Goal: Information Seeking & Learning: Learn about a topic

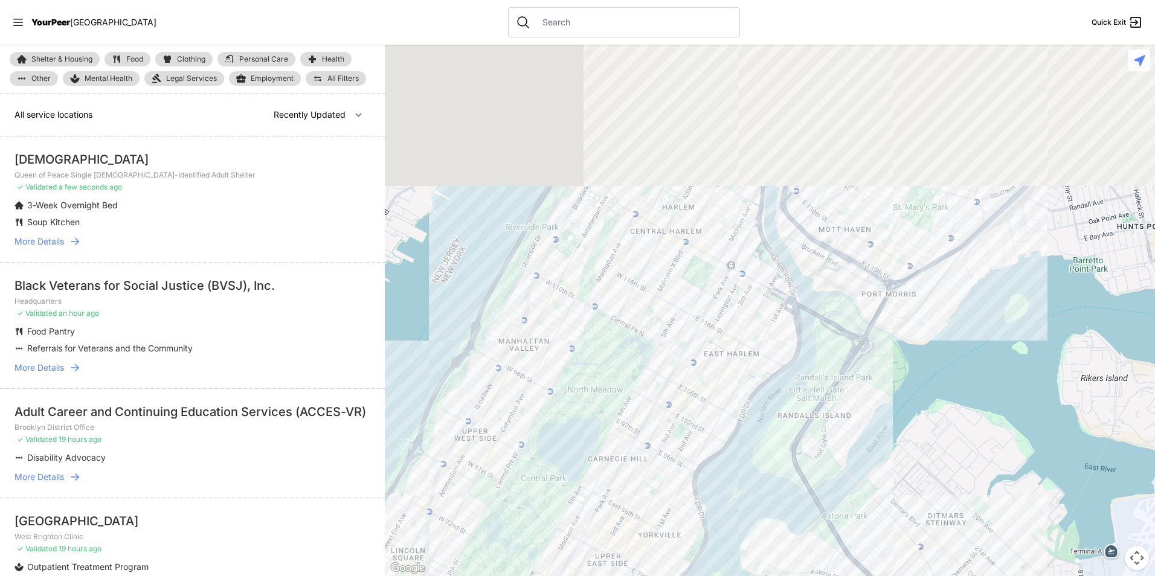
drag, startPoint x: 820, startPoint y: 196, endPoint x: 717, endPoint y: 448, distance: 272.1
click at [717, 454] on div at bounding box center [770, 311] width 770 height 532
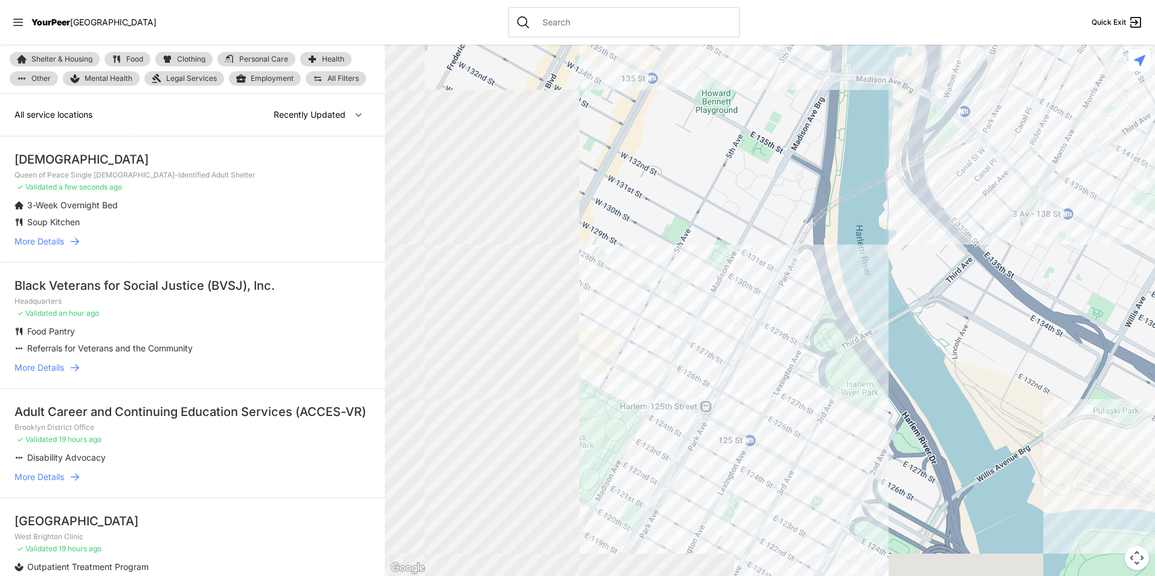
drag, startPoint x: 636, startPoint y: 301, endPoint x: 767, endPoint y: 283, distance: 131.7
click at [767, 284] on div at bounding box center [770, 311] width 770 height 532
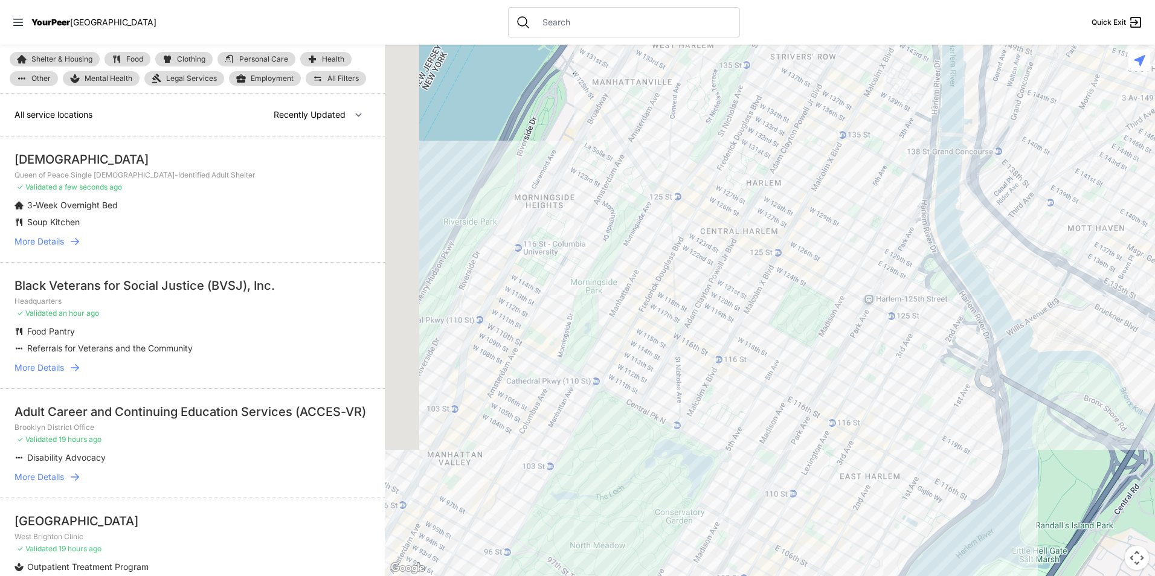
drag, startPoint x: 654, startPoint y: 335, endPoint x: 672, endPoint y: 327, distance: 20.6
click at [672, 327] on div at bounding box center [770, 311] width 770 height 532
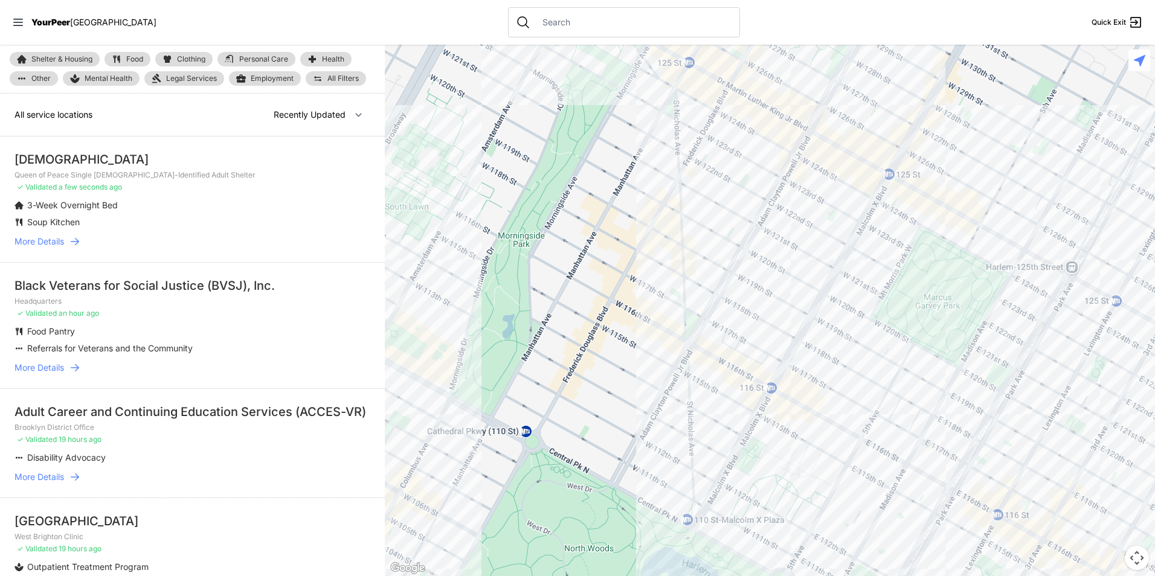
click at [279, 83] on link "Employment" at bounding box center [265, 78] width 72 height 15
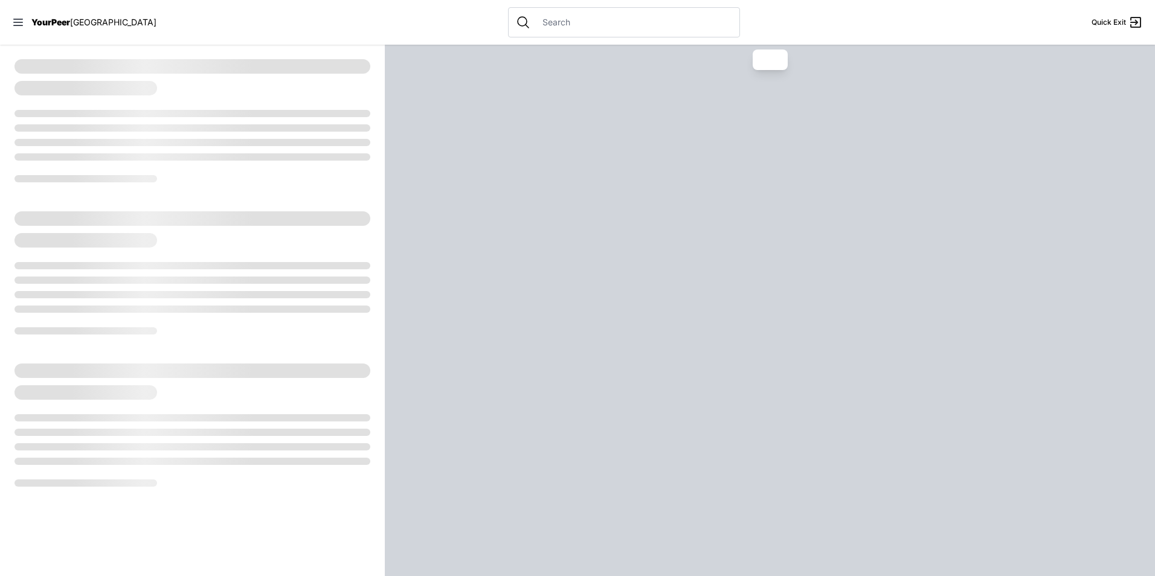
select select "recentlyUpdated"
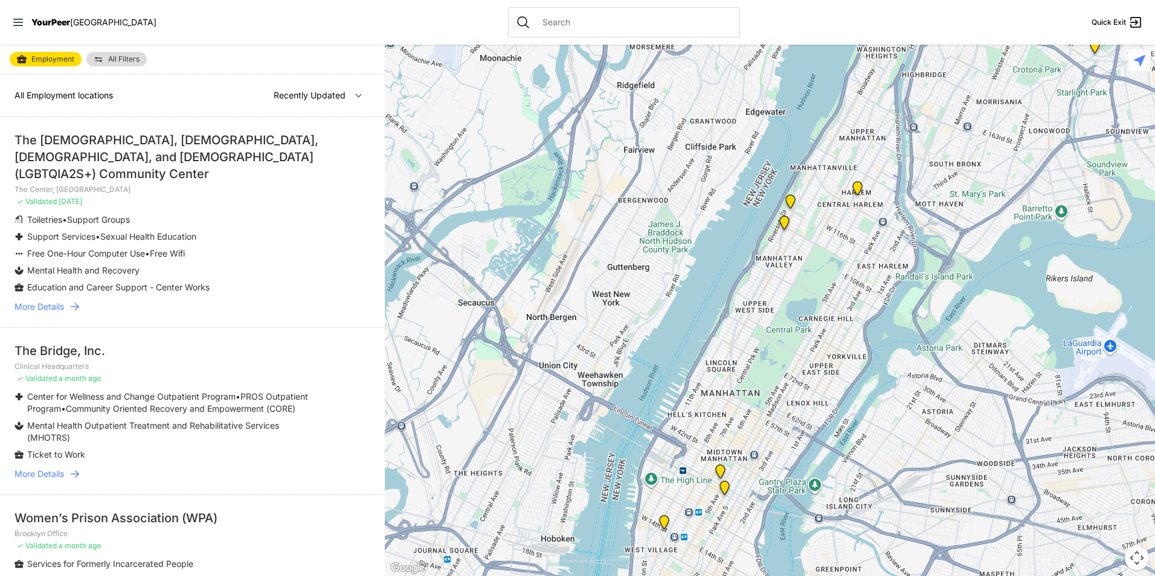
drag, startPoint x: 822, startPoint y: 189, endPoint x: 781, endPoint y: 306, distance: 124.2
click at [778, 296] on div at bounding box center [770, 311] width 770 height 532
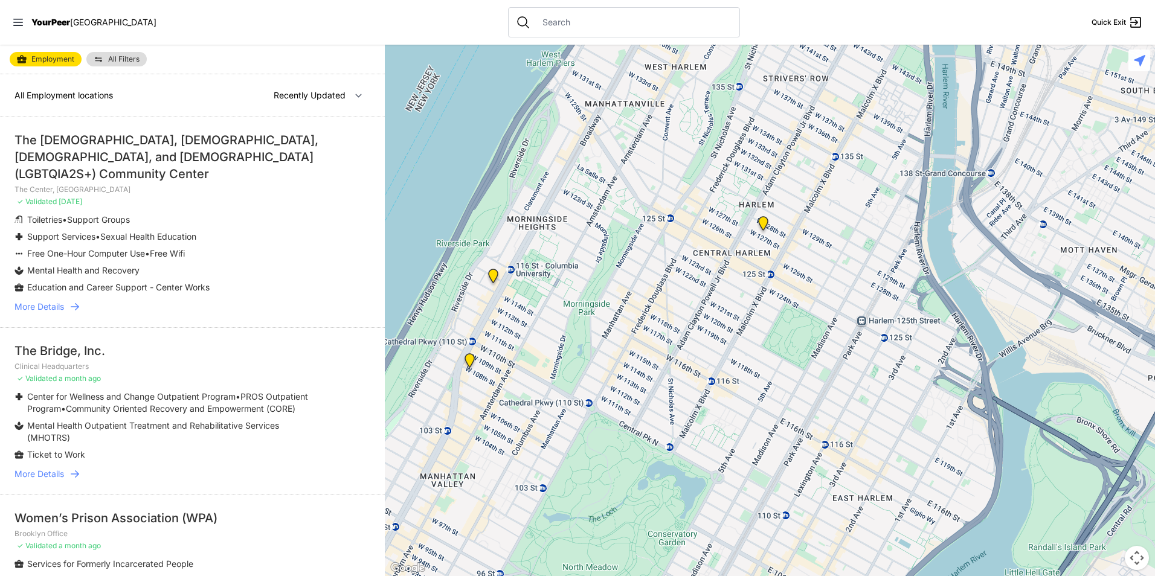
drag, startPoint x: 630, startPoint y: 469, endPoint x: 715, endPoint y: 390, distance: 116.3
click at [715, 390] on div at bounding box center [770, 311] width 770 height 532
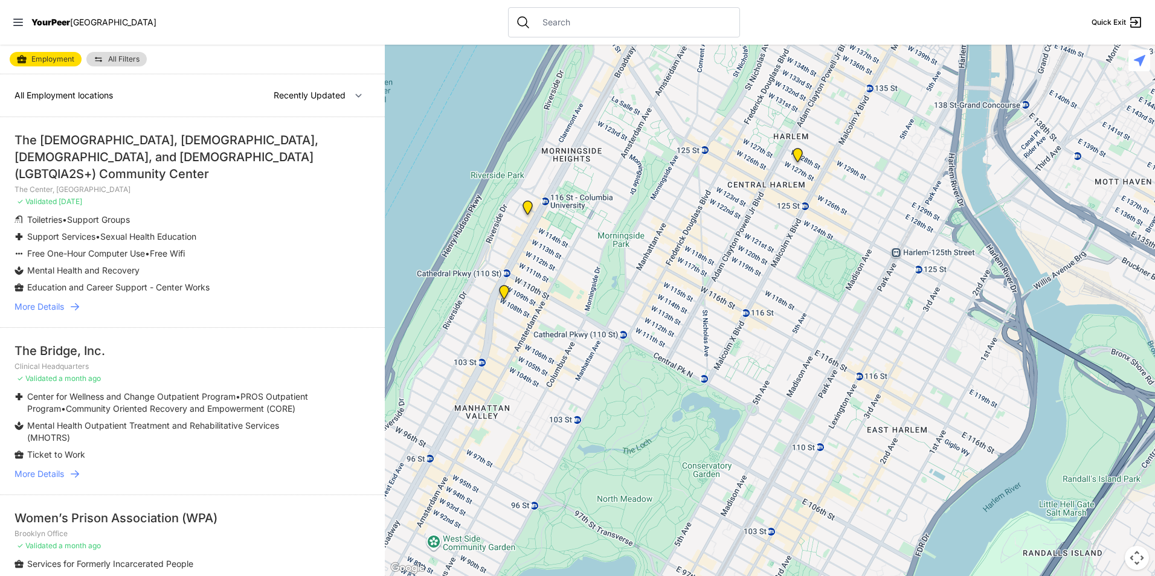
click at [527, 208] on img at bounding box center [527, 210] width 25 height 29
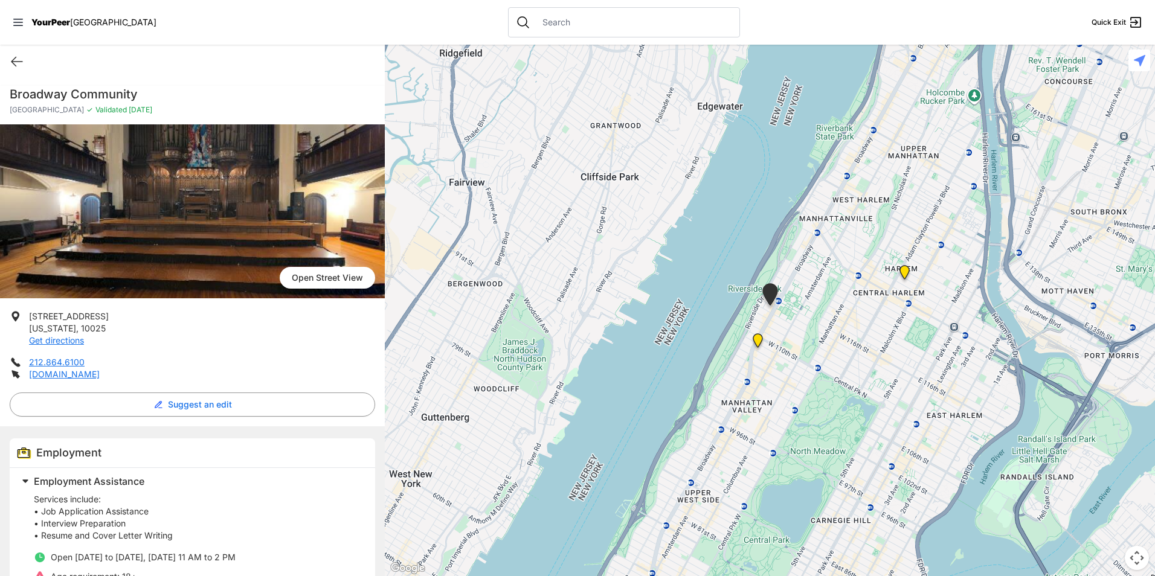
click at [257, 530] on p "Services include: • Job Application Assistance • Interview Preparation • Resume…" at bounding box center [197, 518] width 327 height 48
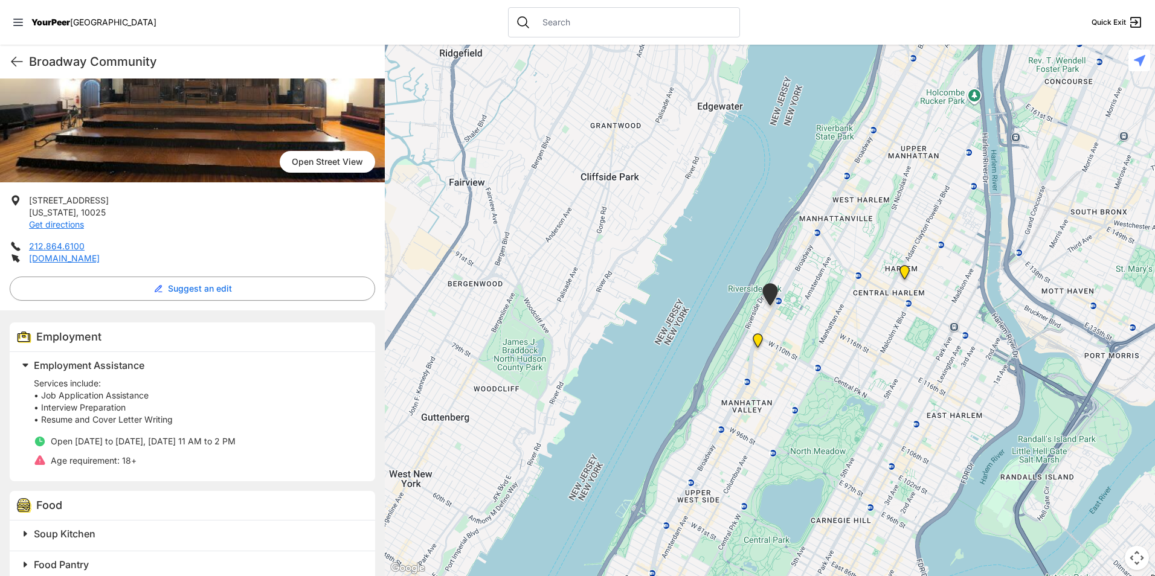
scroll to position [302, 0]
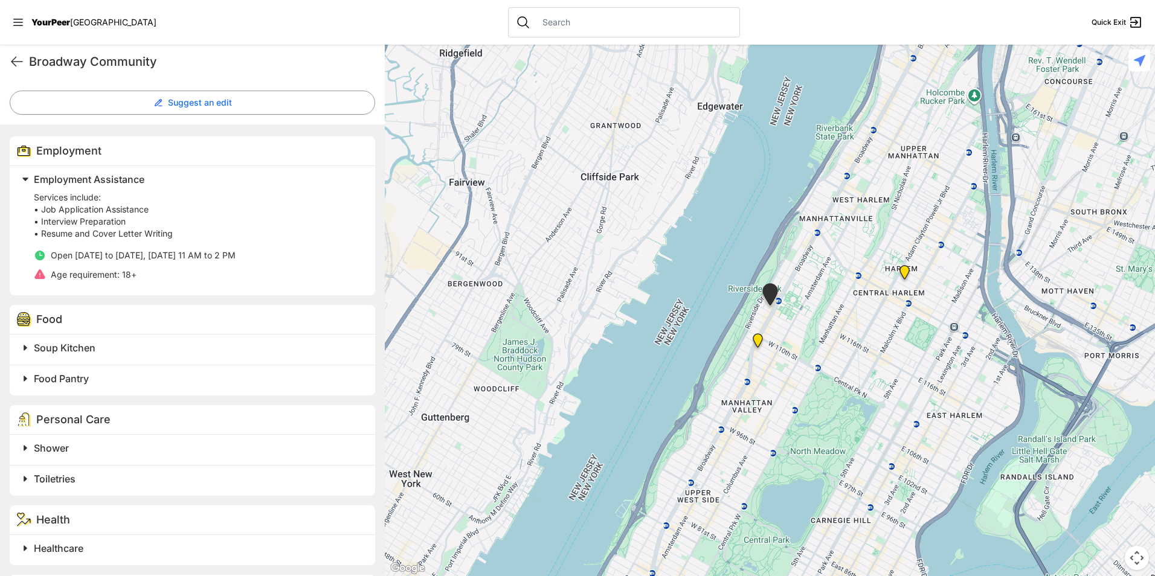
click at [106, 347] on h2 "Soup Kitchen" at bounding box center [197, 348] width 327 height 15
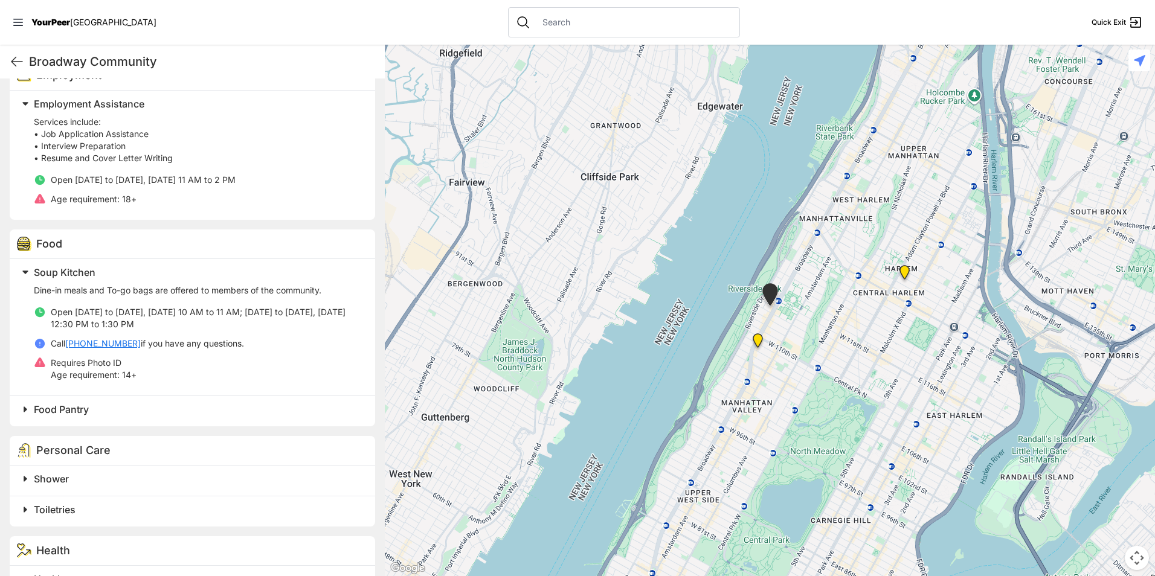
scroll to position [510, 0]
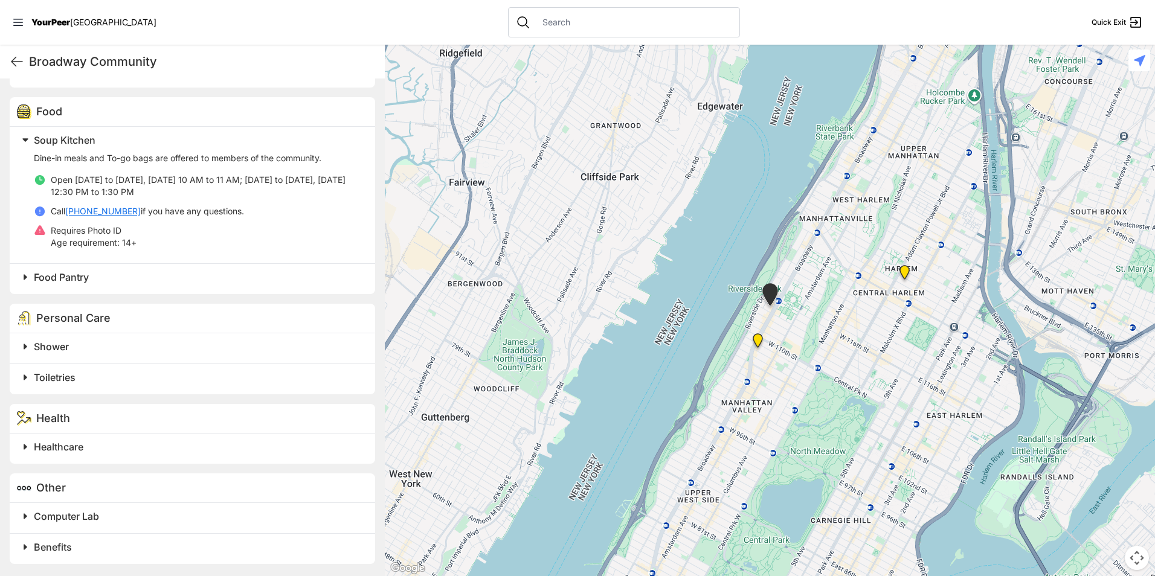
click at [147, 368] on div "Toiletries" at bounding box center [193, 379] width 366 height 31
click at [160, 392] on div "Toiletries" at bounding box center [193, 379] width 366 height 31
click at [160, 382] on h2 "Toiletries" at bounding box center [197, 377] width 327 height 15
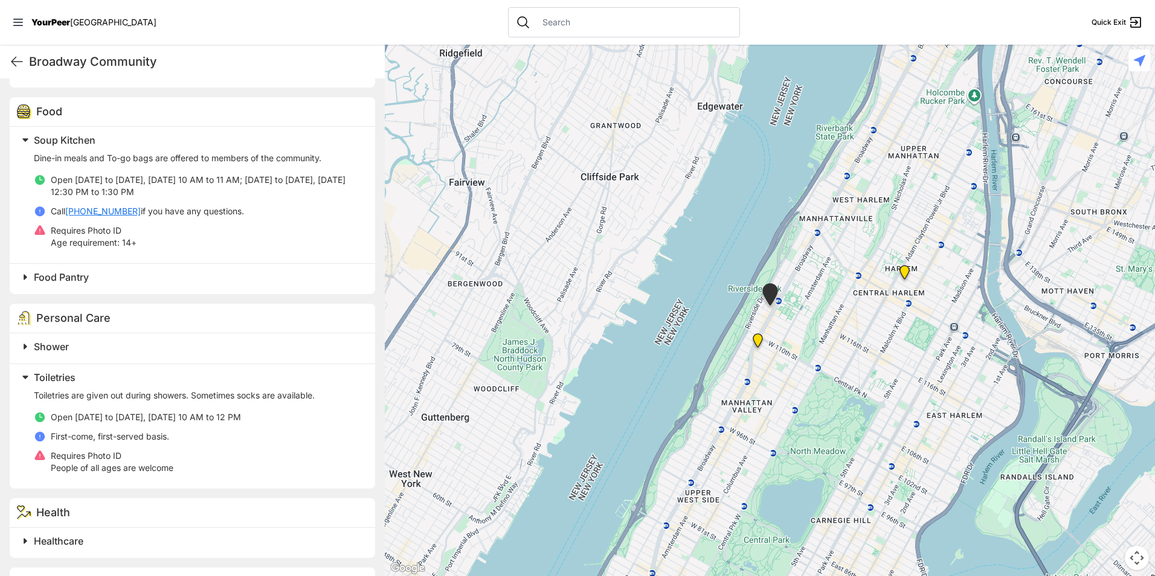
click at [205, 397] on p "Toiletries are given out during showers. Sometimes socks are available." at bounding box center [197, 396] width 327 height 12
click at [161, 382] on h2 "Toiletries" at bounding box center [197, 377] width 327 height 15
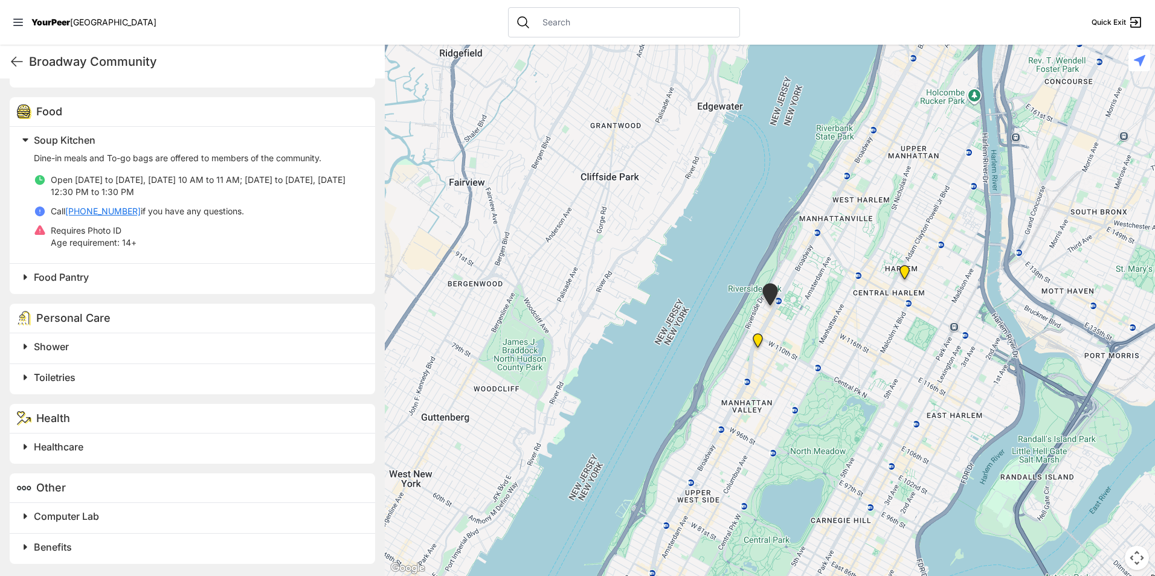
click at [146, 514] on h2 "Computer Lab" at bounding box center [197, 516] width 327 height 15
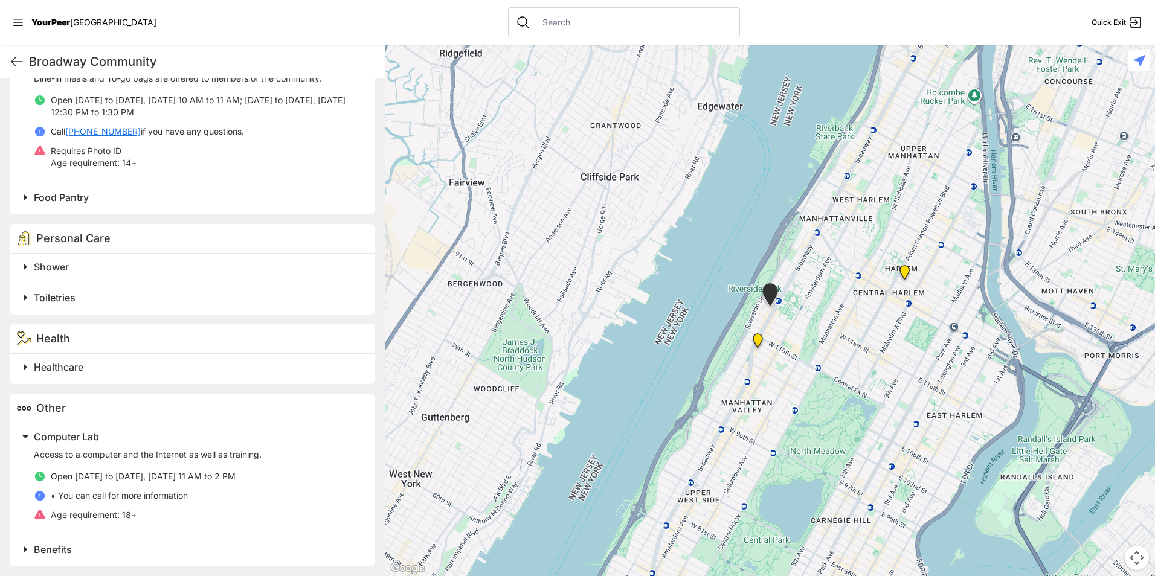
scroll to position [592, 0]
click at [167, 452] on p "Access to a computer and the Internet as well as training." at bounding box center [197, 452] width 327 height 12
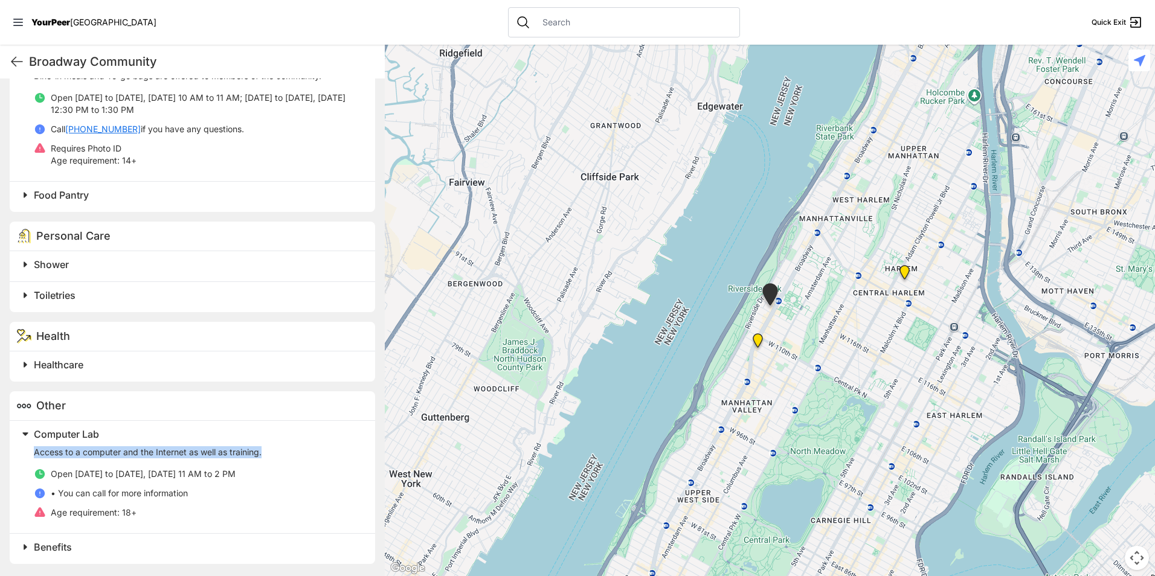
click at [167, 452] on p "Access to a computer and the Internet as well as training." at bounding box center [197, 452] width 327 height 12
copy div "Access to a computer and the Internet as well as training."
click at [100, 552] on h2 "Benefits" at bounding box center [197, 547] width 327 height 15
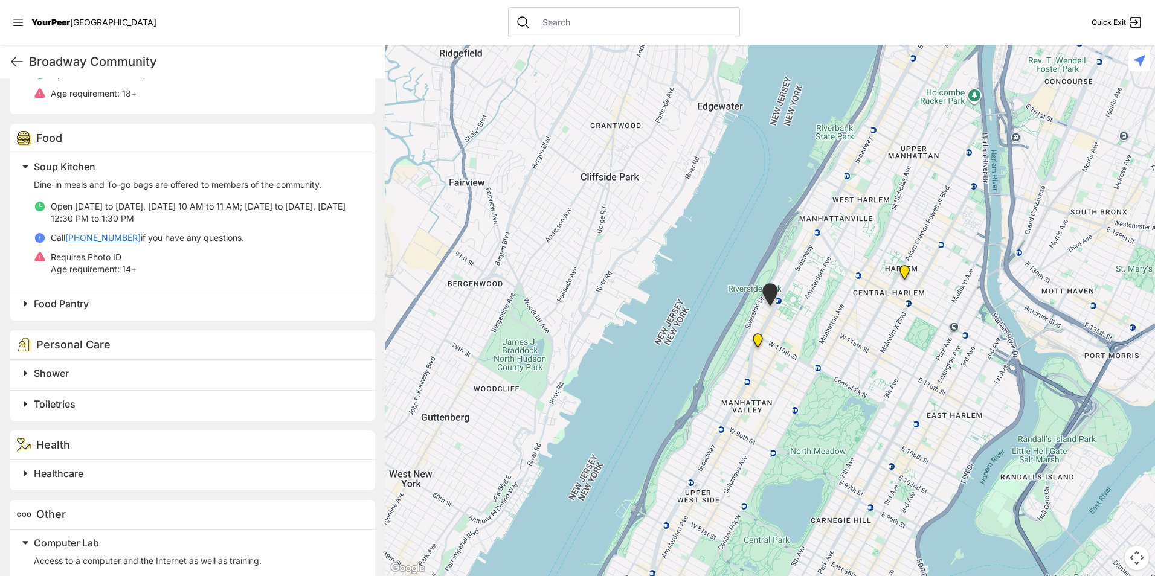
scroll to position [723, 0]
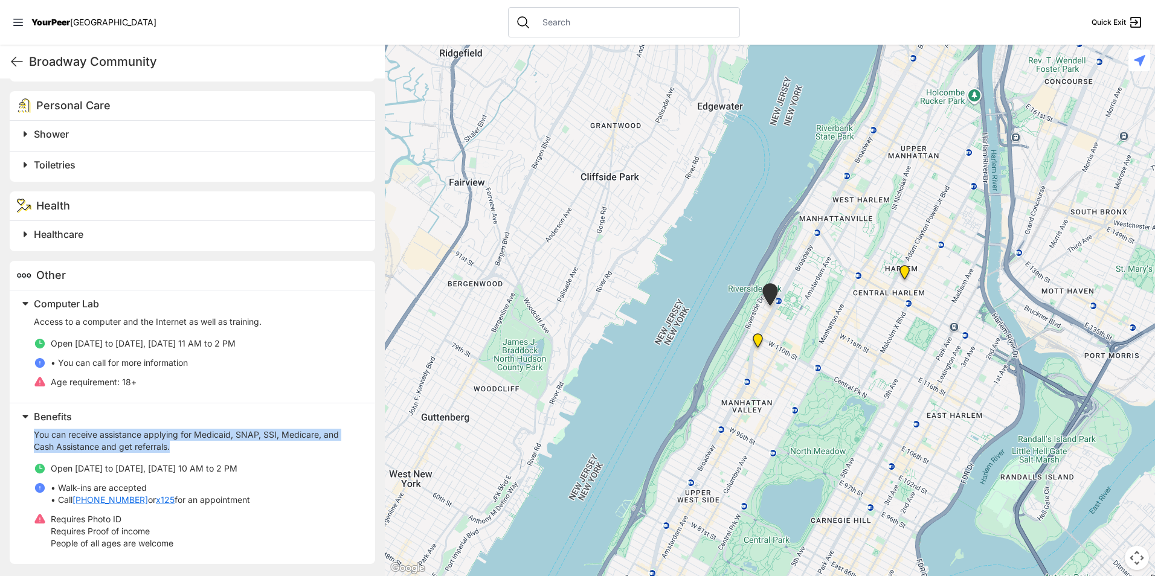
drag, startPoint x: 172, startPoint y: 449, endPoint x: 29, endPoint y: 432, distance: 144.2
click at [29, 432] on div "Benefits You can receive assistance applying for Medicaid, SNAP, SSI, Medicare,…" at bounding box center [189, 481] width 344 height 146
drag, startPoint x: 29, startPoint y: 432, endPoint x: 43, endPoint y: 425, distance: 15.4
copy p "You can receive assistance applying for Medicaid, SNAP, SSI, Medicare, and Cash…"
click at [903, 272] on img "Oberia Dempsey Multi Services Center" at bounding box center [904, 274] width 25 height 29
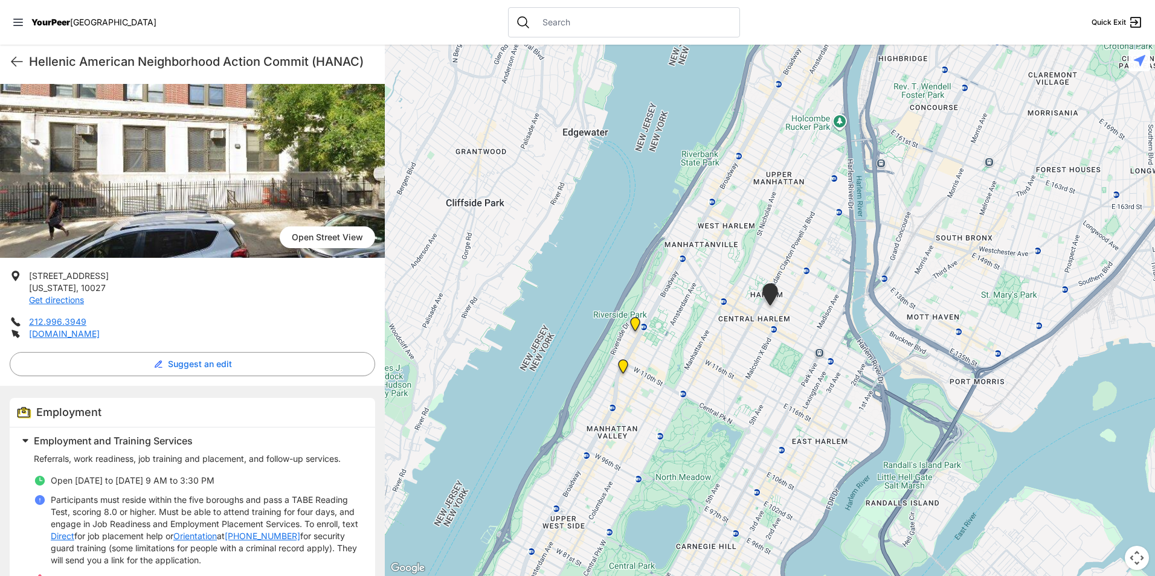
scroll to position [173, 0]
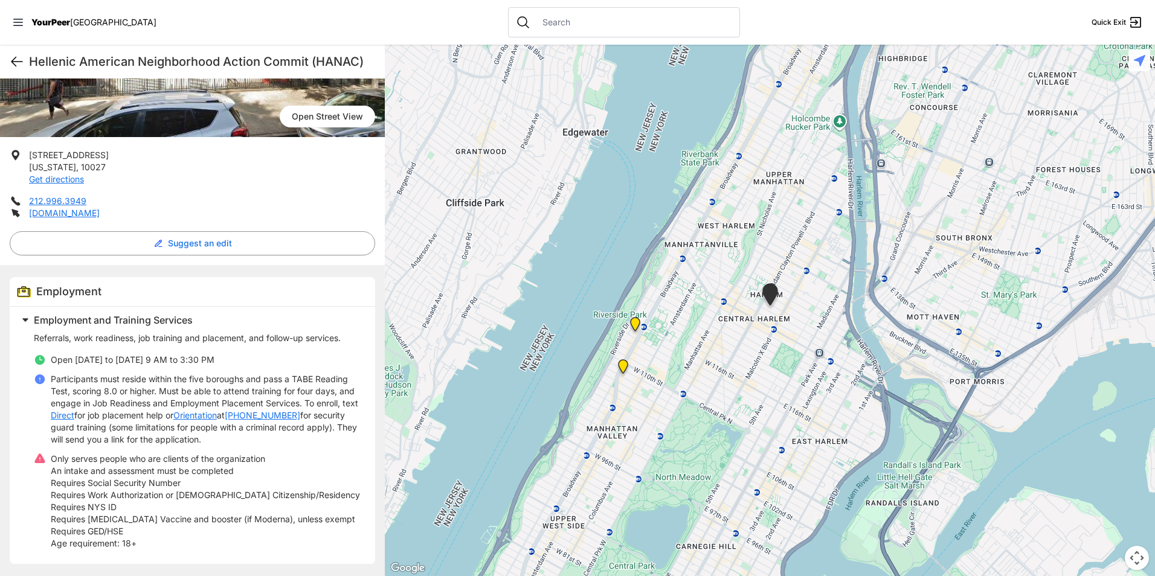
click at [19, 55] on icon at bounding box center [17, 61] width 15 height 15
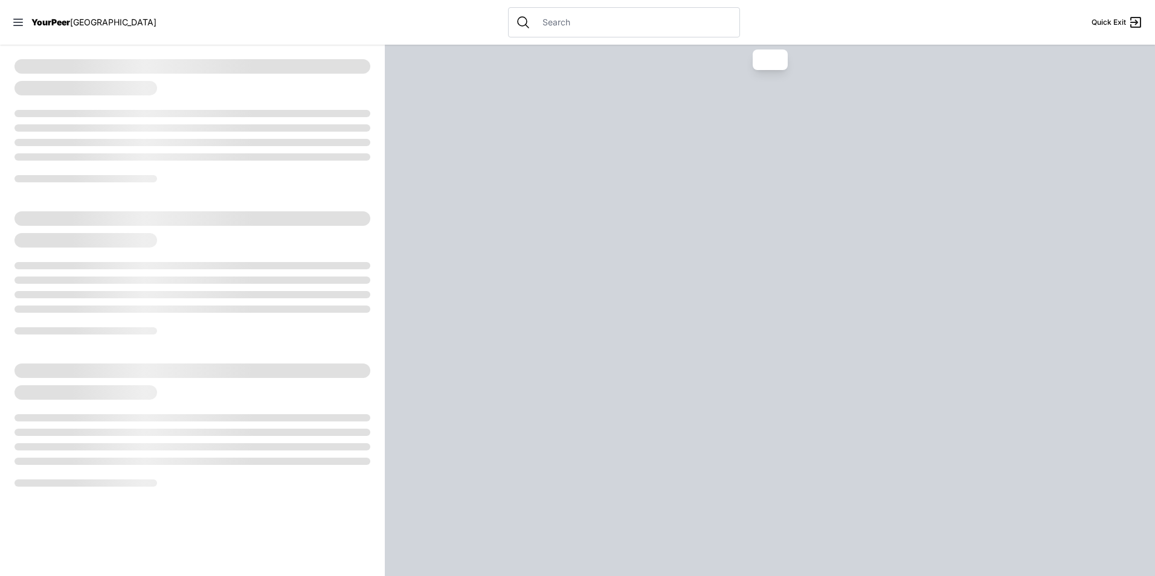
select select "recentlyUpdated"
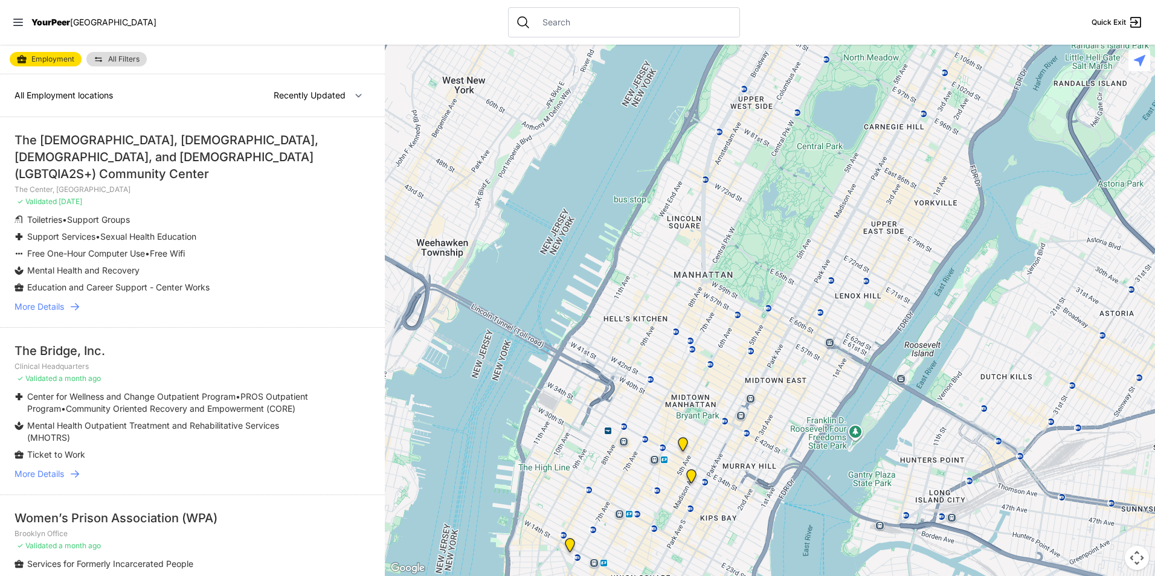
drag, startPoint x: 928, startPoint y: 225, endPoint x: 694, endPoint y: 575, distance: 420.3
click at [694, 575] on div at bounding box center [770, 311] width 770 height 532
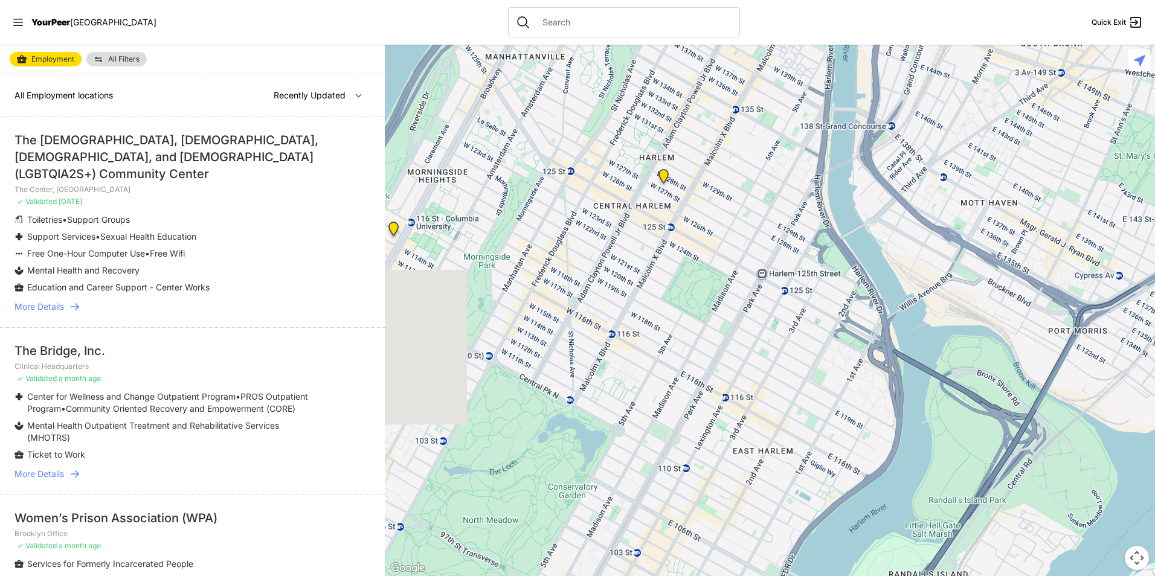
drag, startPoint x: 675, startPoint y: 337, endPoint x: 709, endPoint y: 307, distance: 45.8
click at [709, 307] on div at bounding box center [770, 311] width 770 height 532
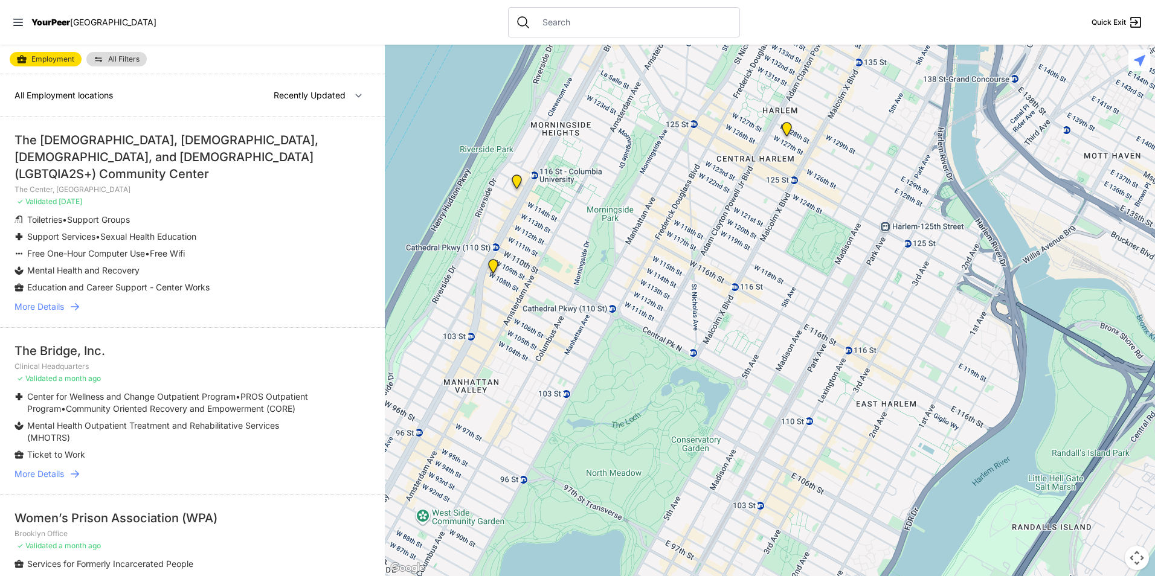
drag, startPoint x: 587, startPoint y: 252, endPoint x: 606, endPoint y: 246, distance: 20.3
click at [606, 246] on div at bounding box center [770, 311] width 770 height 532
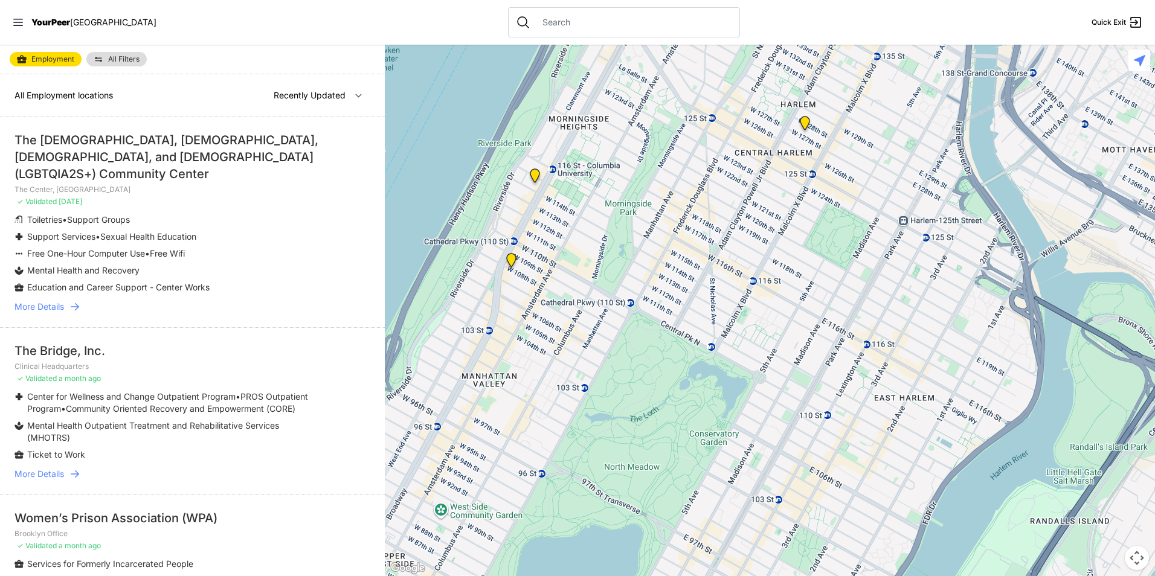
click at [510, 263] on img "Clinical Headquarters" at bounding box center [511, 262] width 25 height 29
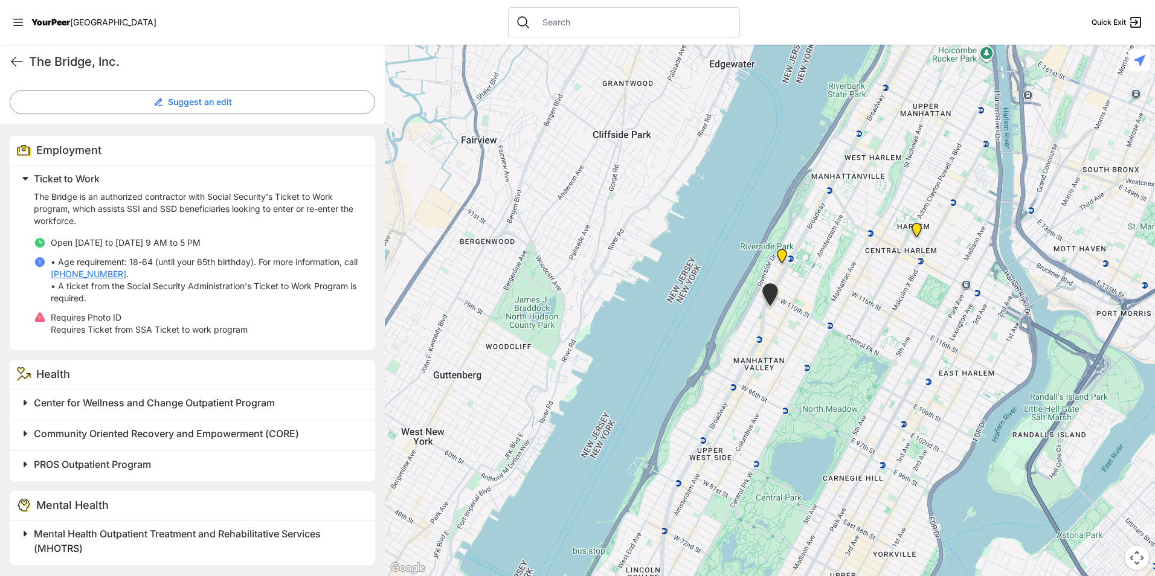
scroll to position [316, 0]
click at [125, 405] on span "Center for Wellness and Change Outpatient Program" at bounding box center [154, 402] width 241 height 12
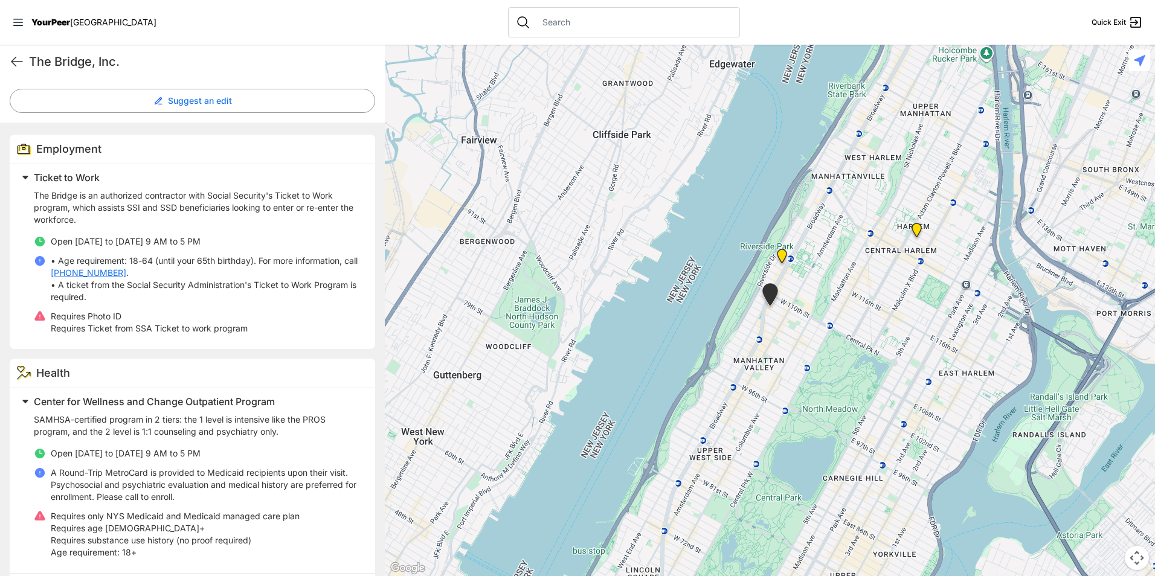
click at [127, 404] on span "Center for Wellness and Change Outpatient Program" at bounding box center [154, 402] width 241 height 12
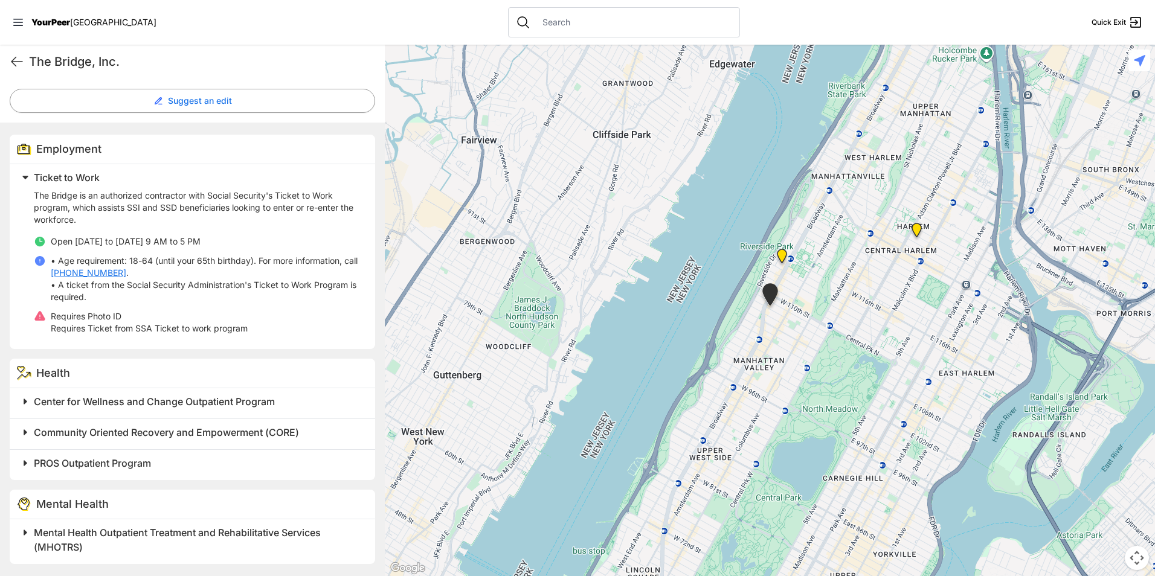
click at [126, 538] on span "Mental Health Outpatient Treatment and Rehabilitative Services (MHOTRS)" at bounding box center [177, 540] width 287 height 27
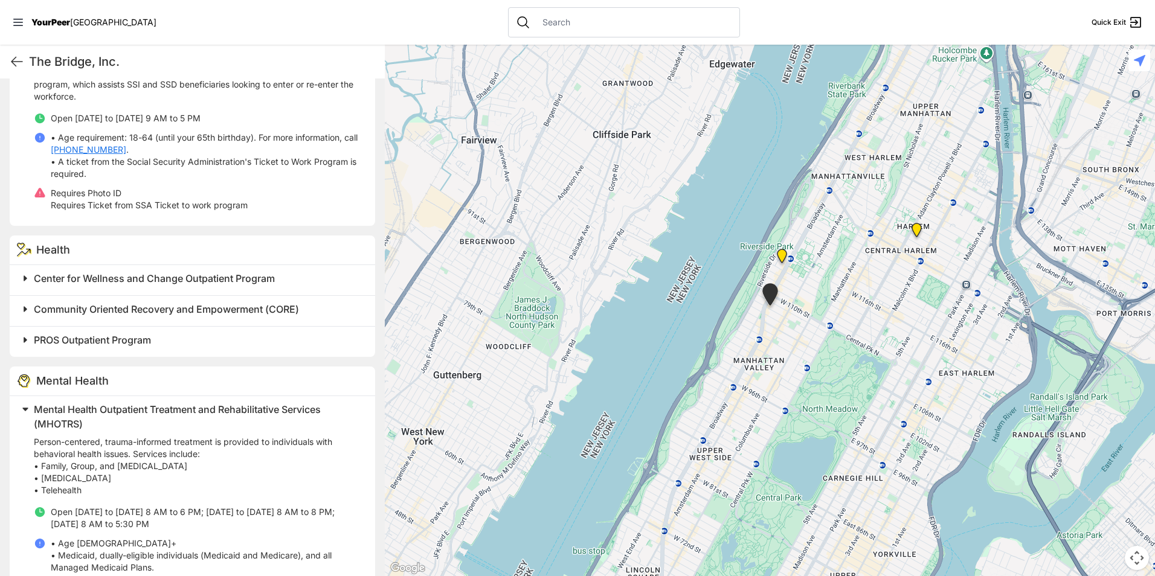
scroll to position [531, 0]
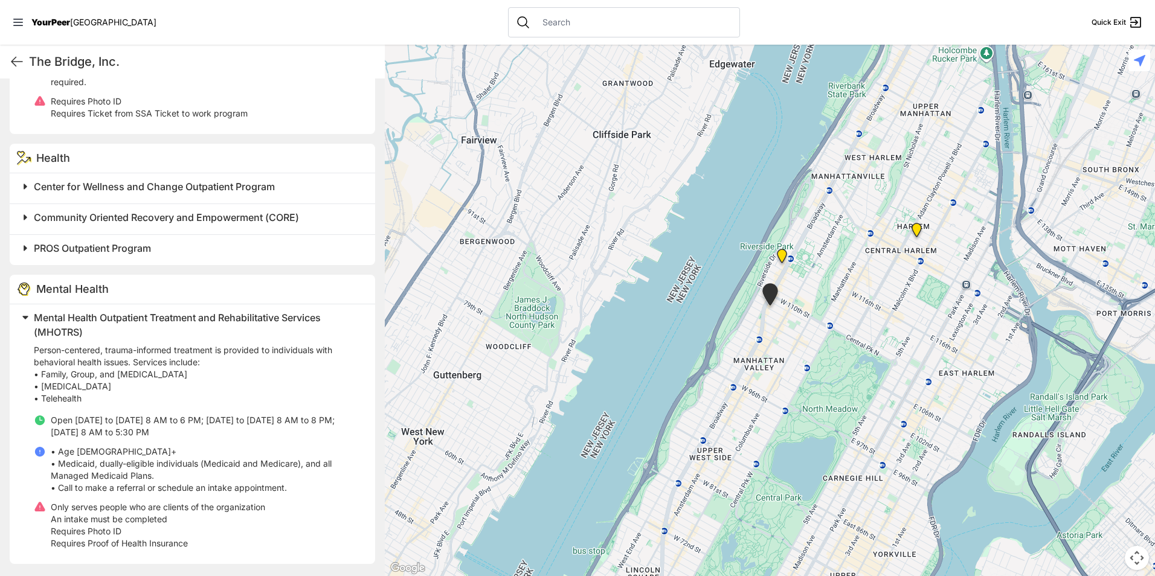
click at [173, 320] on span "Mental Health Outpatient Treatment and Rehabilitative Services (MHOTRS)" at bounding box center [177, 325] width 287 height 27
